Goal: Register for event/course

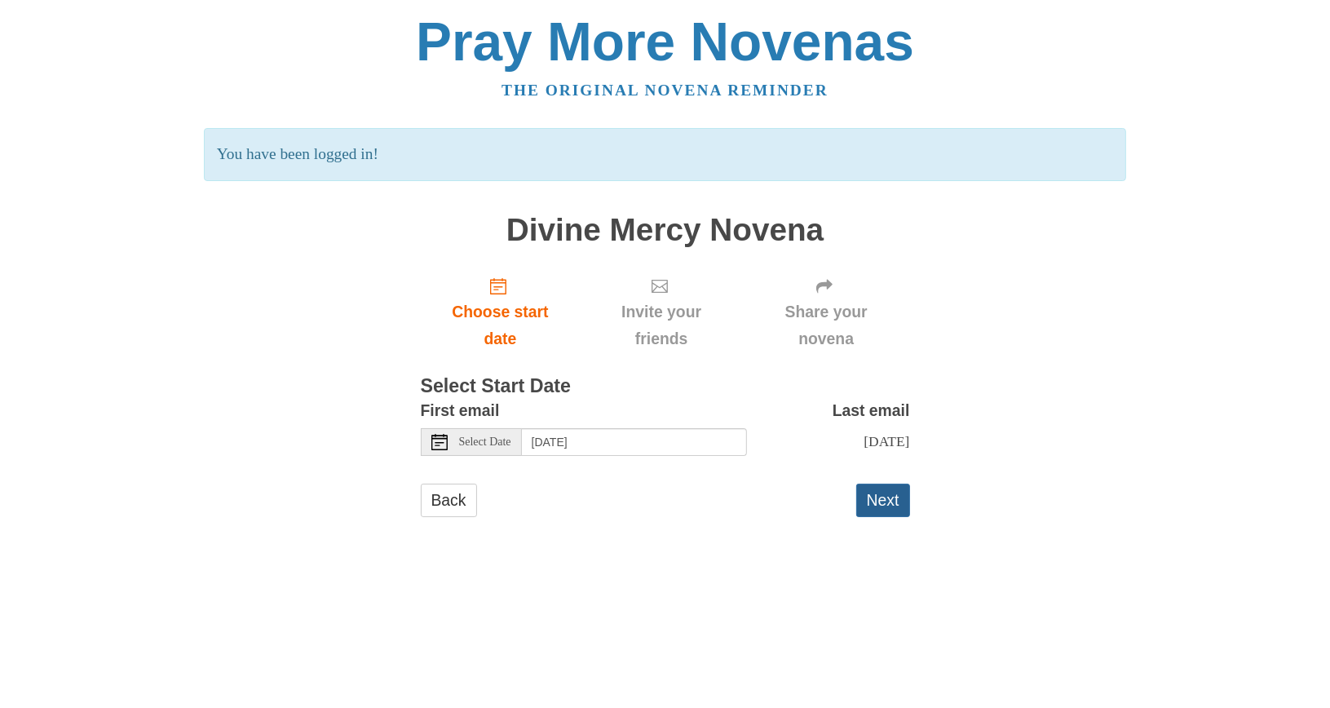
click at [890, 504] on button "Next" at bounding box center [883, 500] width 54 height 33
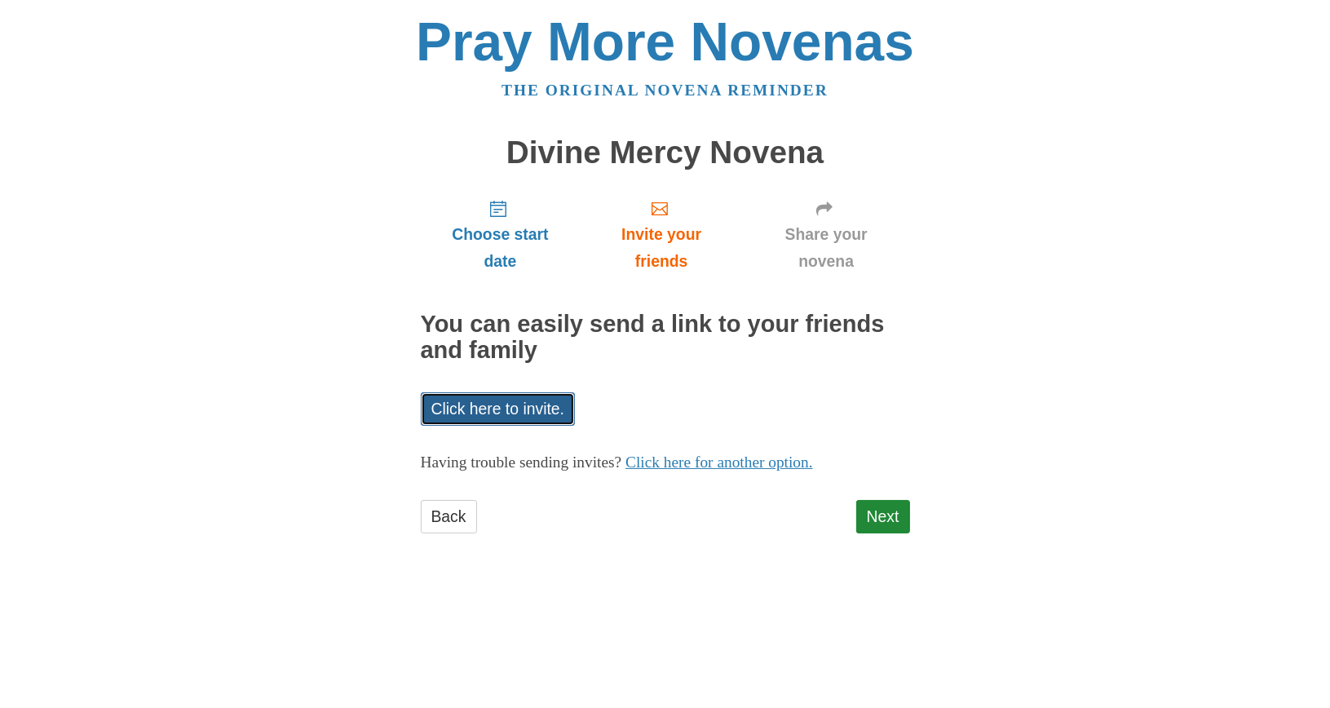
click at [541, 406] on link "Click here to invite." at bounding box center [498, 408] width 155 height 33
click at [991, 281] on div "Pray More Novenas The original novena reminder Divine Mercy Novena Choose start…" at bounding box center [665, 290] width 954 height 581
click at [880, 519] on link "Next" at bounding box center [883, 516] width 54 height 33
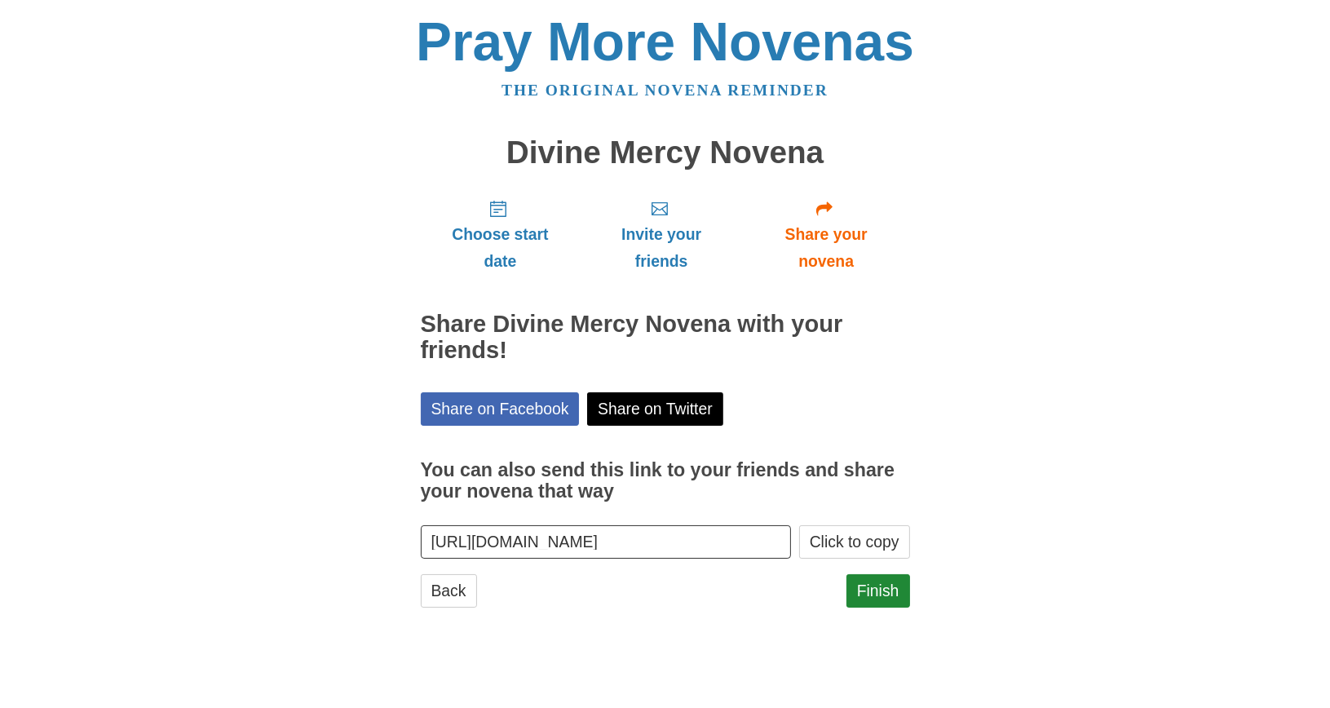
click at [447, 546] on input "https://www.praymorenovenas.com/divine-mercy-novena/1246361" at bounding box center [606, 541] width 371 height 33
click at [723, 619] on div "Back Finish" at bounding box center [665, 598] width 489 height 49
click at [891, 592] on link "Finish" at bounding box center [878, 590] width 64 height 33
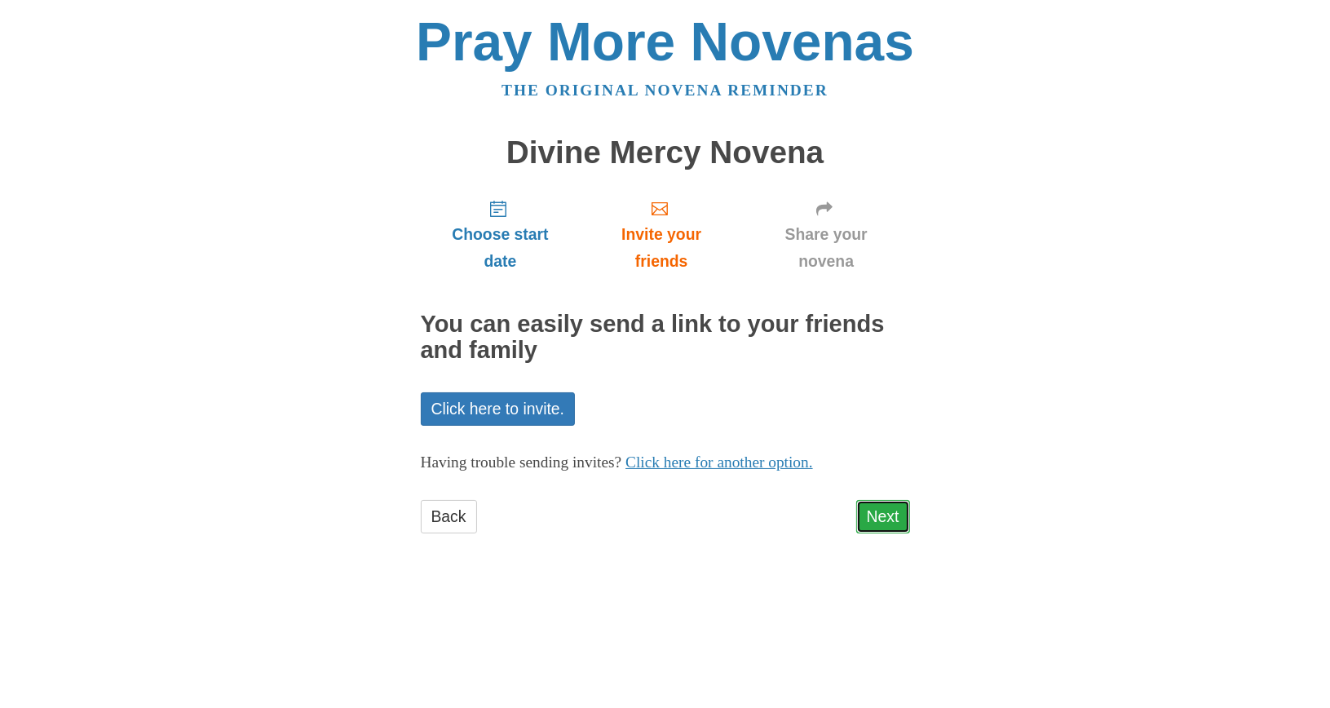
click at [877, 521] on link "Next" at bounding box center [883, 516] width 54 height 33
